Goal: Use online tool/utility: Utilize a website feature to perform a specific function

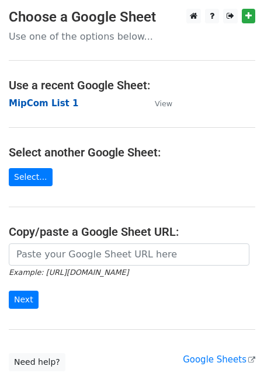
click at [53, 107] on strong "MipCom List 1" at bounding box center [43, 103] width 69 height 10
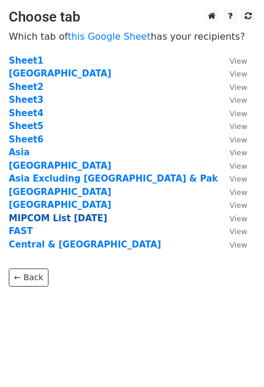
click at [66, 216] on strong "MIPCOM List [DATE]" at bounding box center [58, 218] width 99 height 10
